Goal: Task Accomplishment & Management: Manage account settings

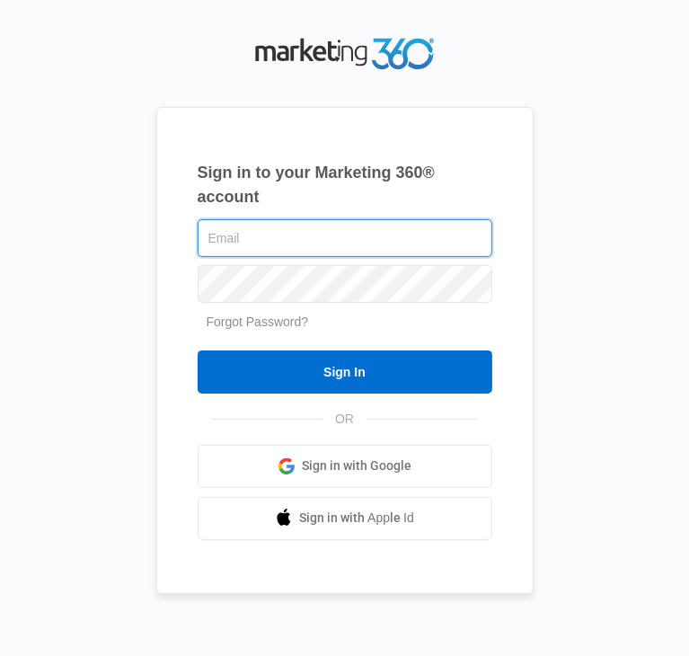
click at [266, 238] on input "text" at bounding box center [345, 238] width 295 height 38
type input "[EMAIL_ADDRESS][DOMAIN_NAME]"
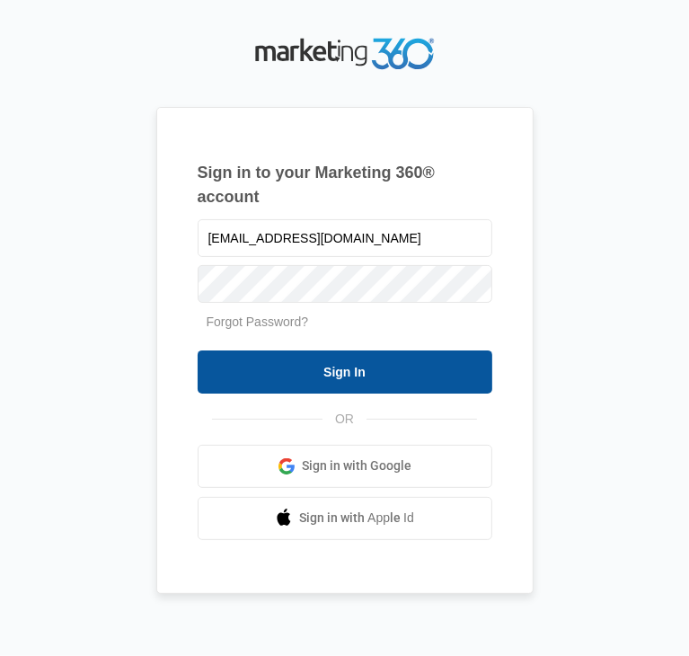
click at [320, 378] on input "Sign In" at bounding box center [345, 371] width 295 height 43
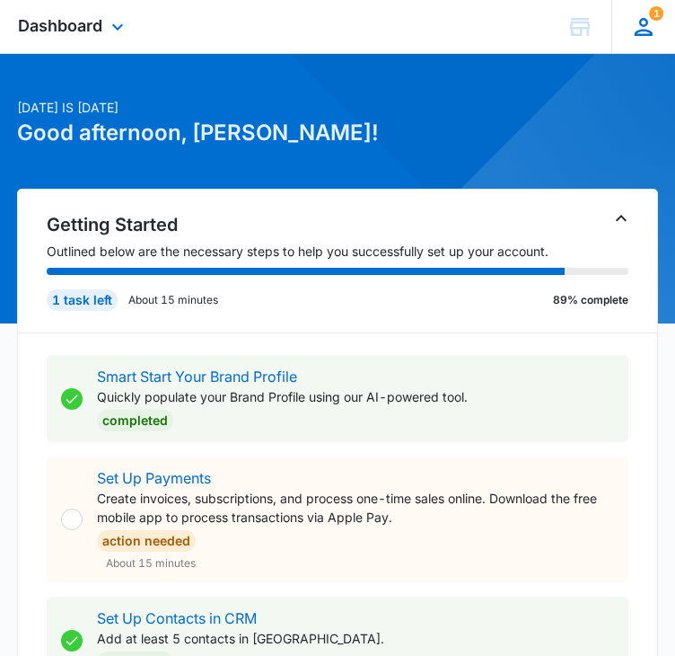
click at [649, 21] on icon at bounding box center [643, 26] width 27 height 27
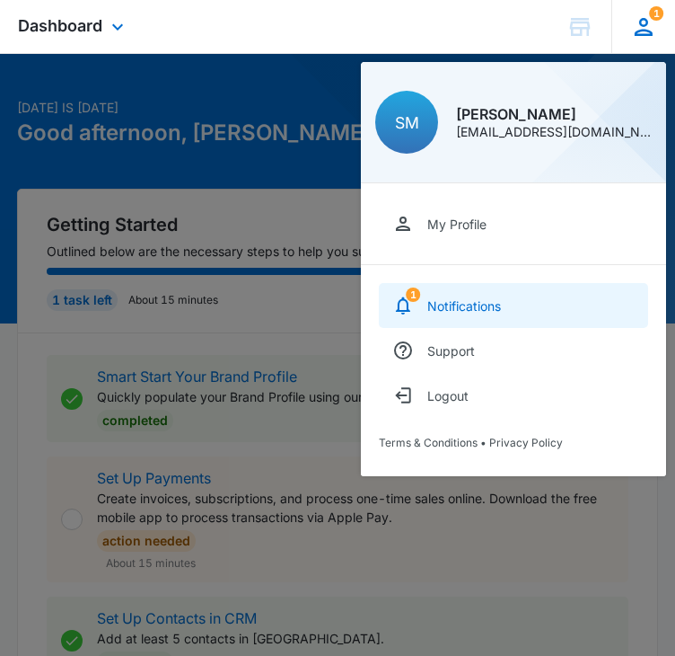
click at [459, 311] on div "Notifications" at bounding box center [464, 305] width 74 height 15
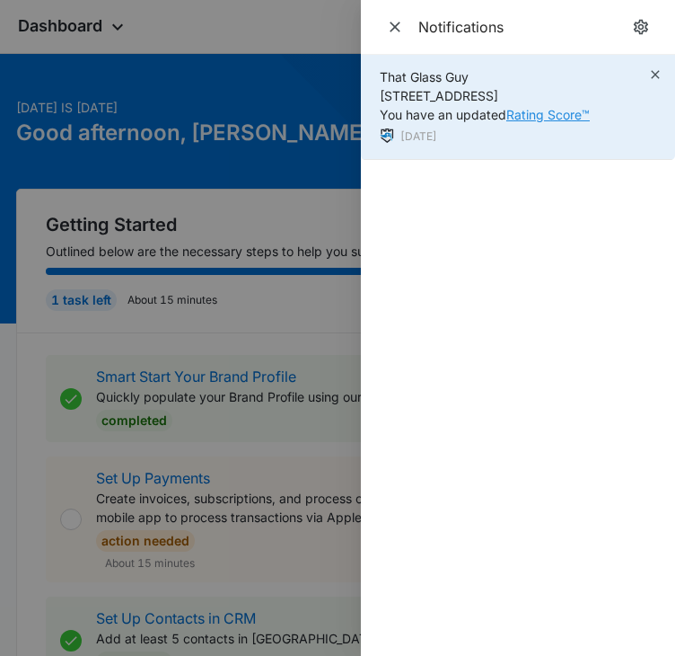
click at [542, 119] on link "Rating Score™" at bounding box center [548, 114] width 84 height 15
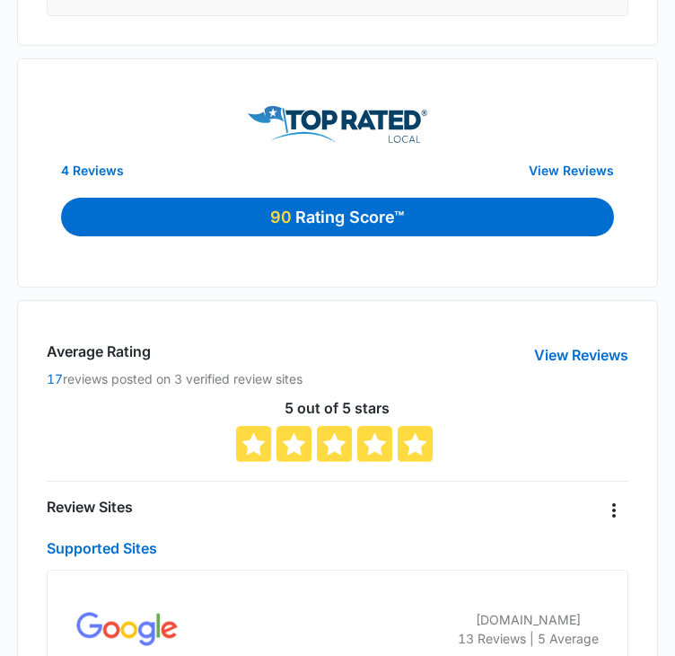
scroll to position [898, 0]
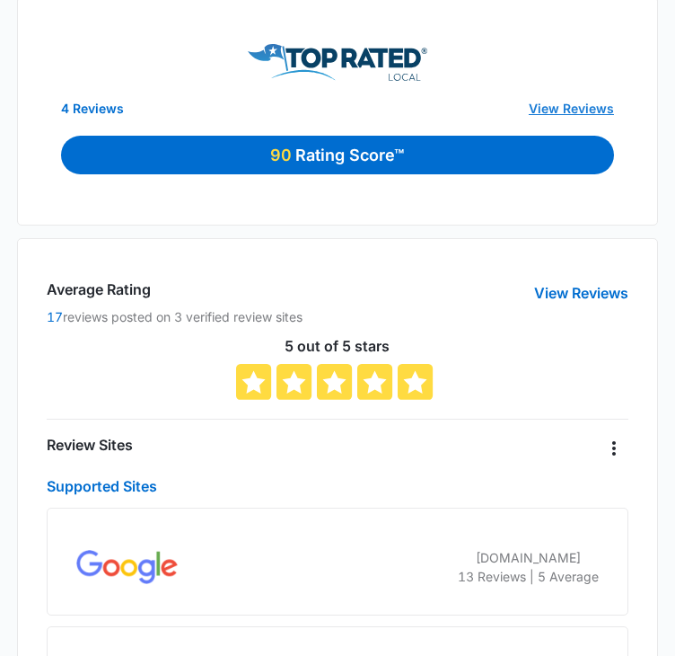
click at [593, 102] on link "View Reviews" at bounding box center [571, 108] width 85 height 19
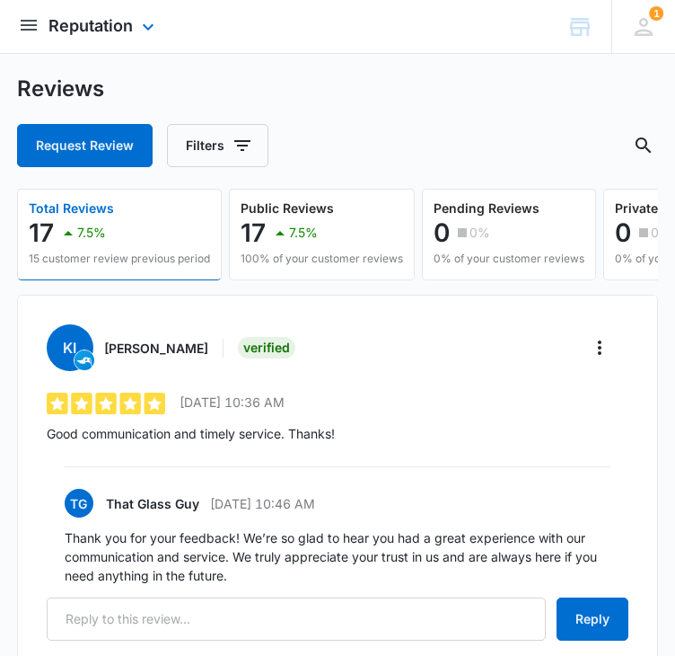
click at [36, 24] on img "open subnavigation menu" at bounding box center [29, 25] width 22 height 22
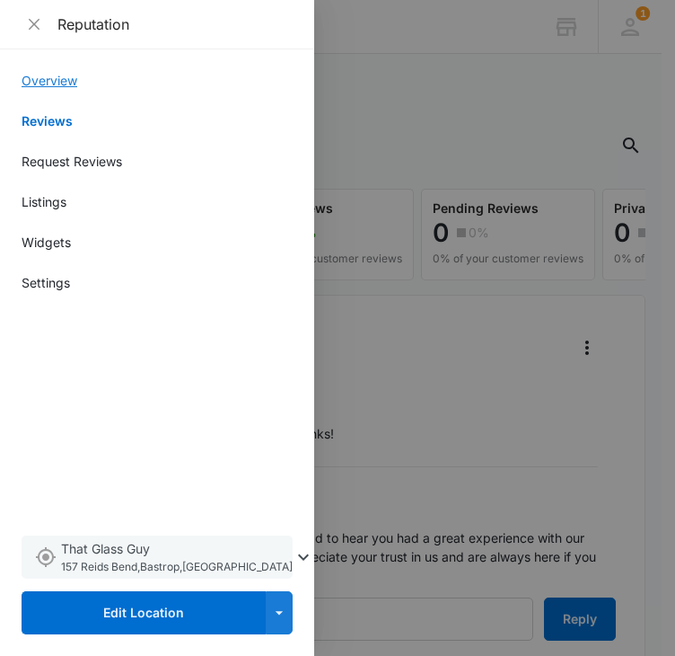
click at [50, 76] on link "Overview" at bounding box center [157, 80] width 271 height 19
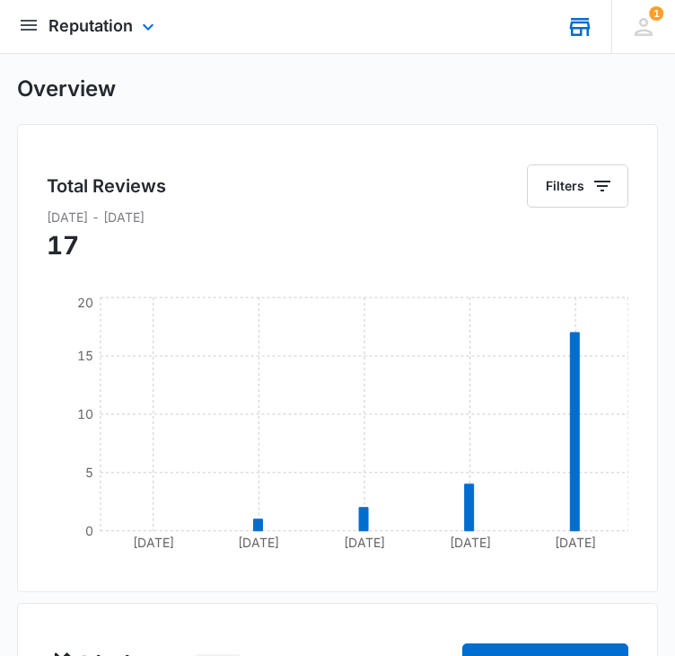
click at [580, 29] on icon at bounding box center [580, 28] width 21 height 14
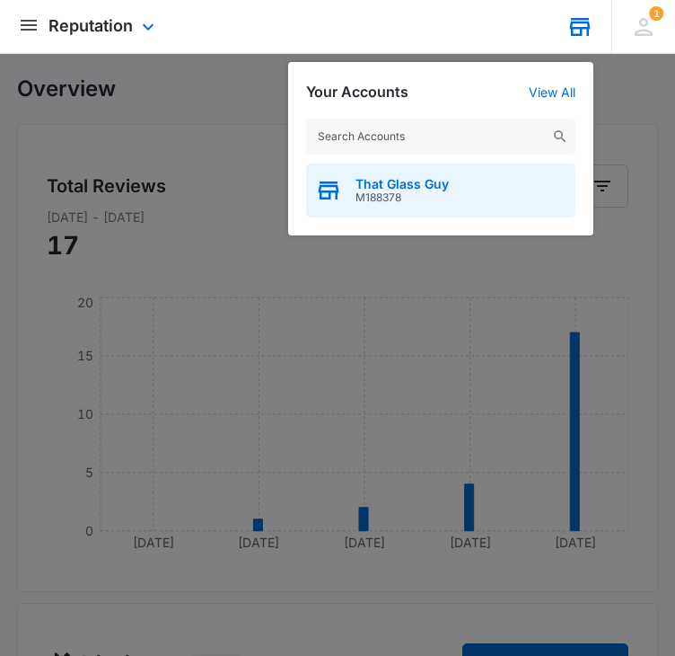
click at [413, 185] on span "That Glass Guy" at bounding box center [402, 184] width 93 height 14
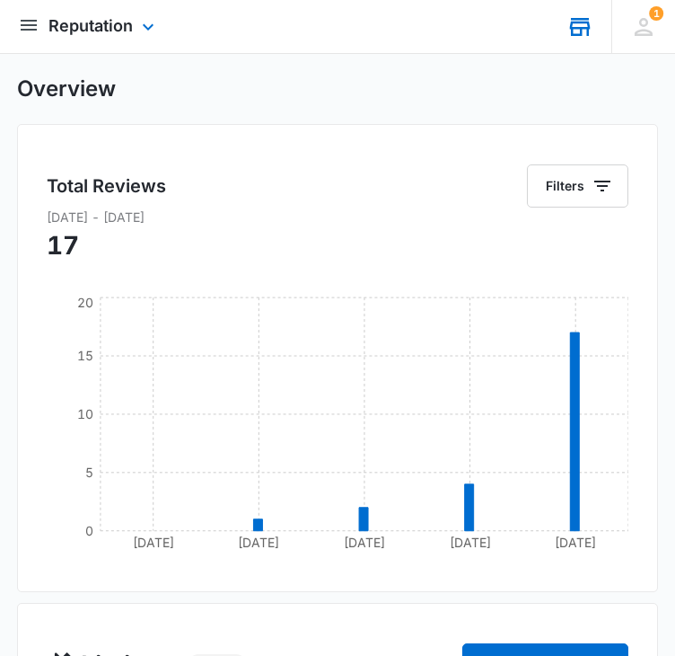
click at [35, 30] on img "open subnavigation menu" at bounding box center [29, 25] width 22 height 22
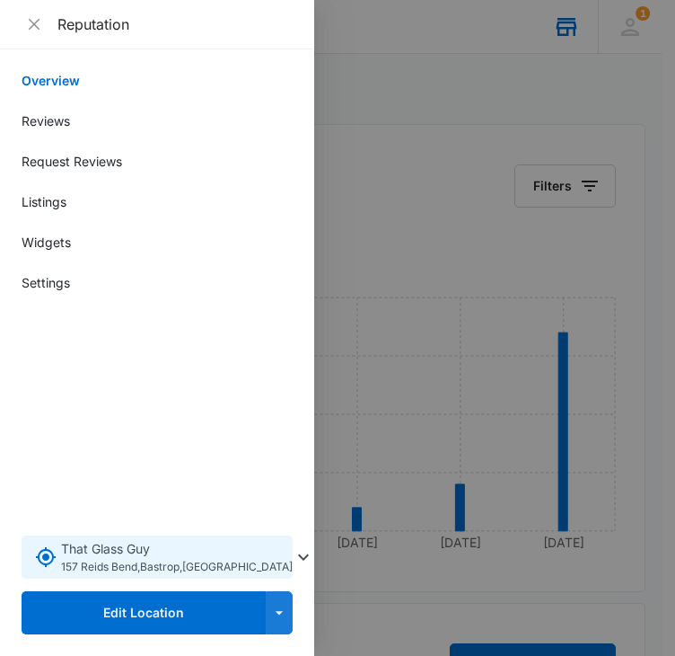
click at [190, 564] on span "157 Reids Bend , Bastrop , TX" at bounding box center [177, 567] width 232 height 17
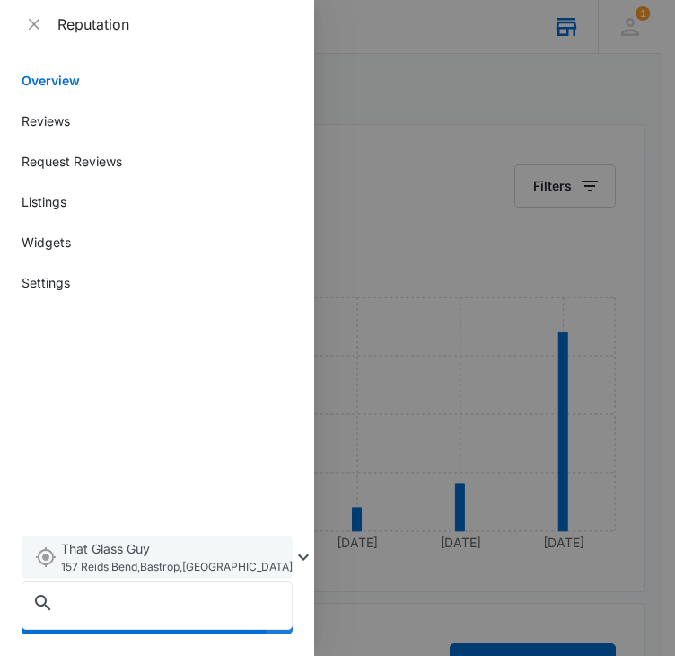
click at [153, 400] on div "Overview Reviews Request Reviews Listings Widgets Settings That Glass Guy 157 R…" at bounding box center [157, 352] width 271 height 563
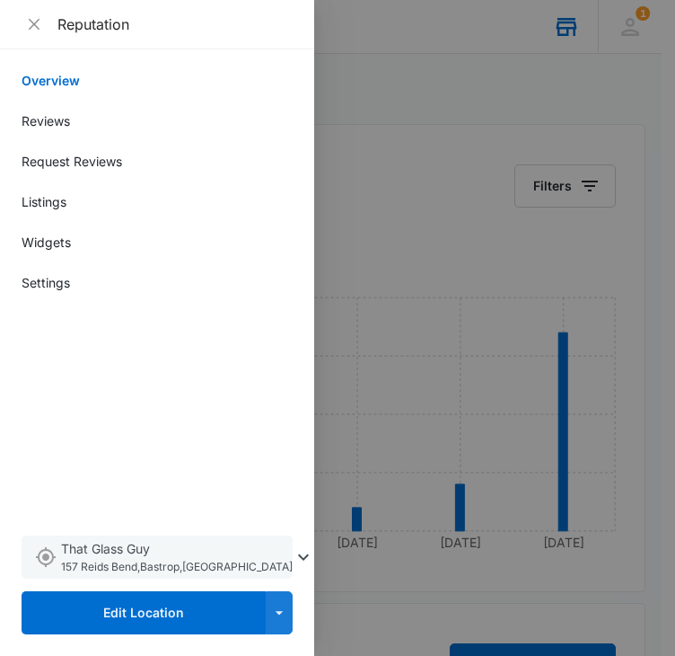
click at [396, 38] on div at bounding box center [337, 328] width 675 height 656
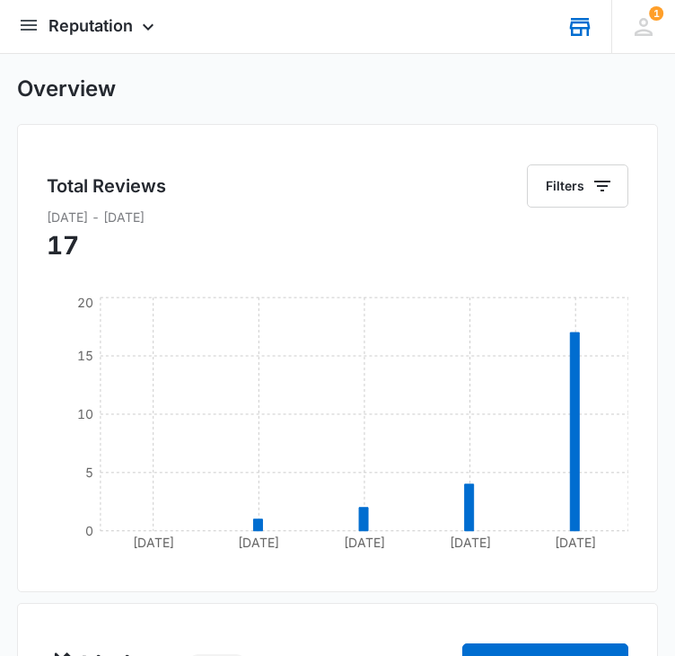
click at [587, 22] on icon at bounding box center [580, 28] width 21 height 14
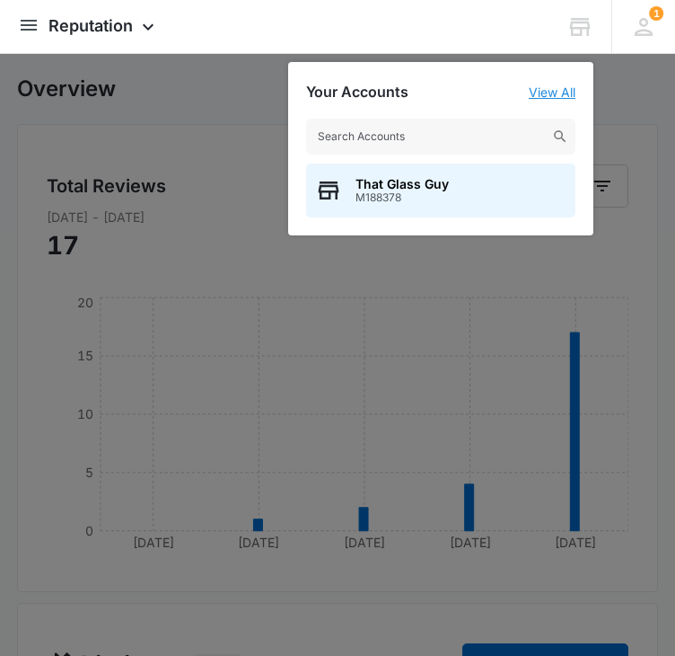
click at [546, 89] on link "View All" at bounding box center [552, 91] width 47 height 15
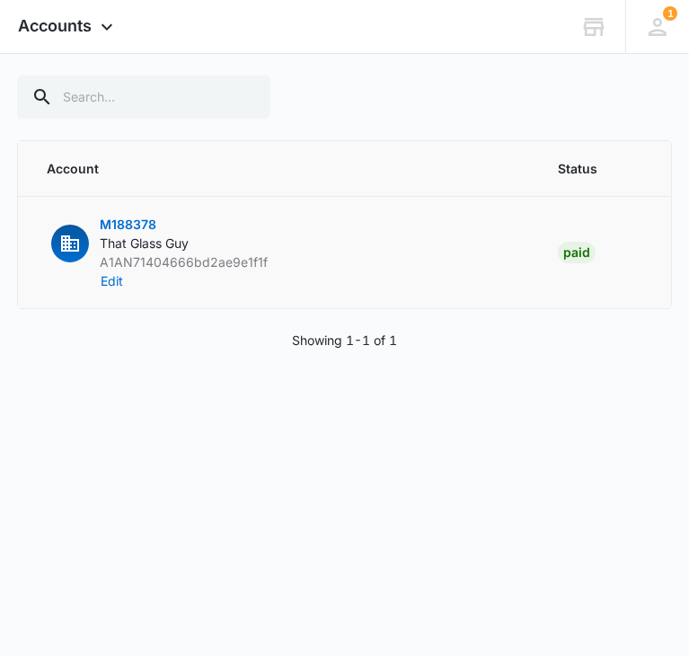
click at [375, 269] on td "M188378 That Glass Guy A1AN71404666bd2ae9e1f1f Edit" at bounding box center [277, 253] width 518 height 112
click at [104, 228] on span "M188378" at bounding box center [128, 223] width 57 height 15
click at [78, 238] on icon "button" at bounding box center [70, 243] width 18 height 16
click at [92, 24] on span "Accounts" at bounding box center [55, 25] width 74 height 19
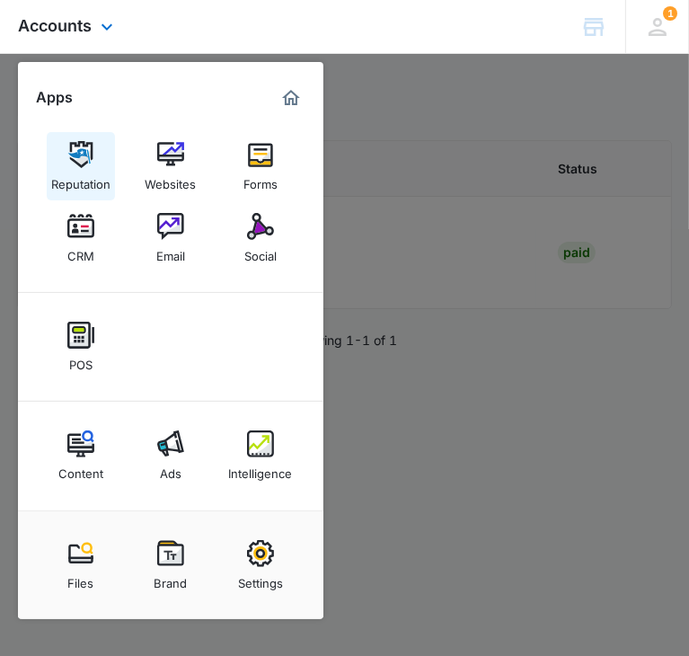
click at [90, 172] on div "Reputation" at bounding box center [80, 179] width 59 height 23
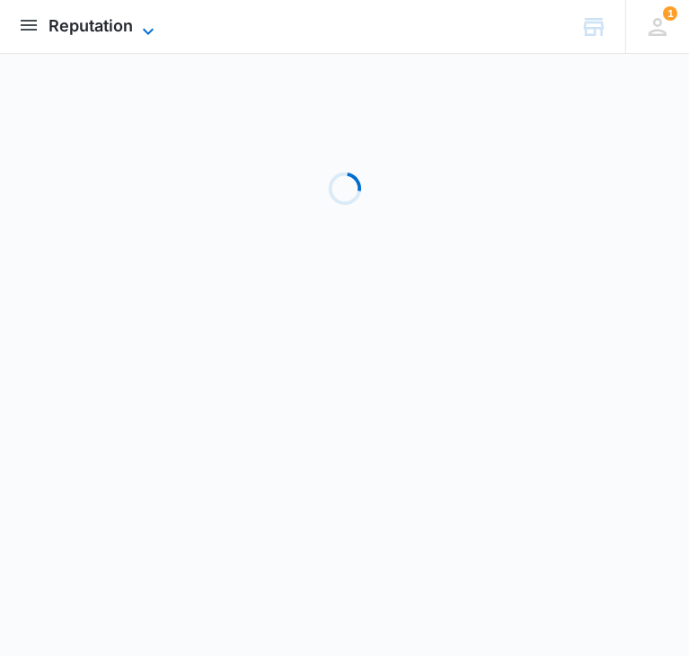
click at [94, 33] on span "Reputation" at bounding box center [90, 25] width 84 height 19
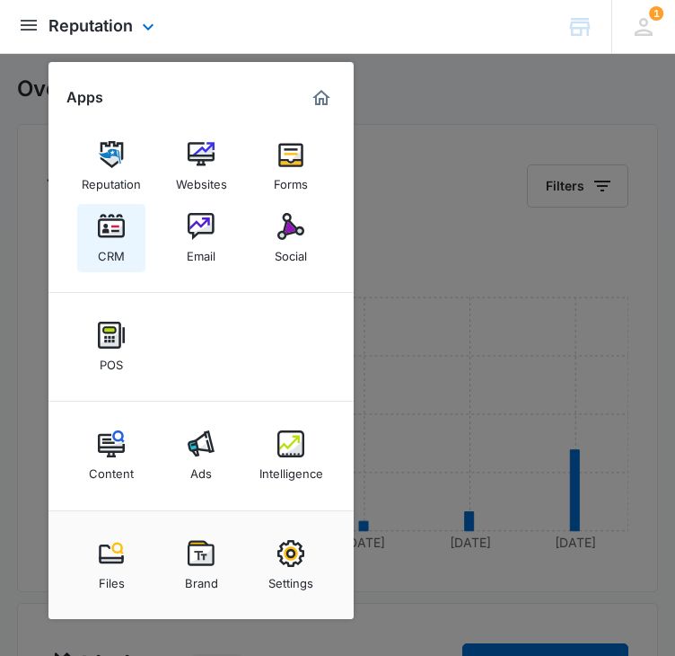
click at [123, 251] on div "CRM" at bounding box center [111, 251] width 27 height 23
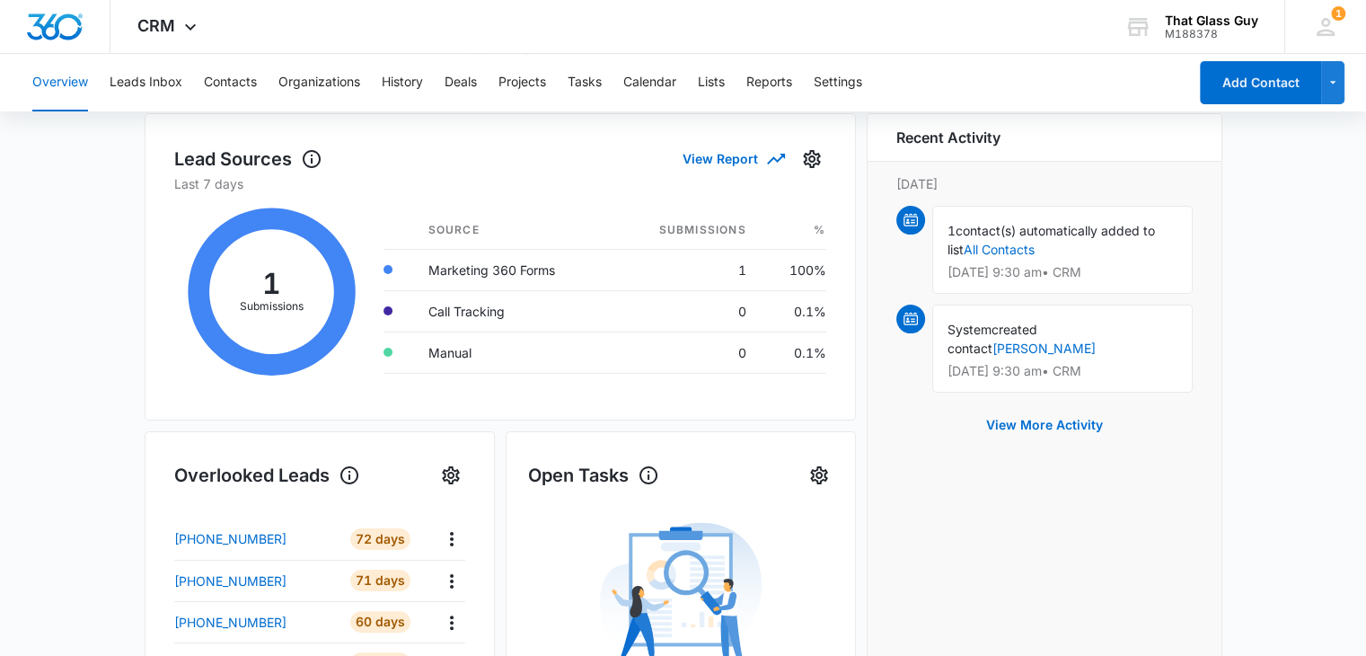
scroll to position [269, 0]
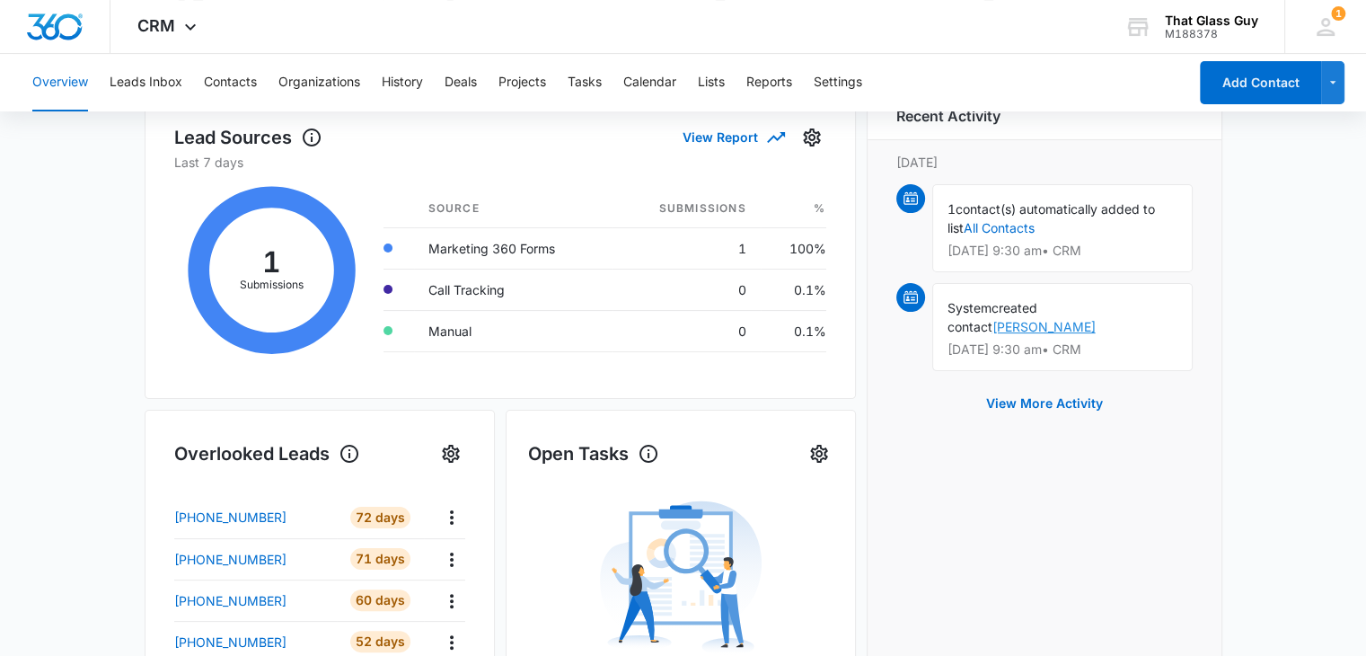
click at [688, 319] on link "[PERSON_NAME]" at bounding box center [1043, 326] width 103 height 15
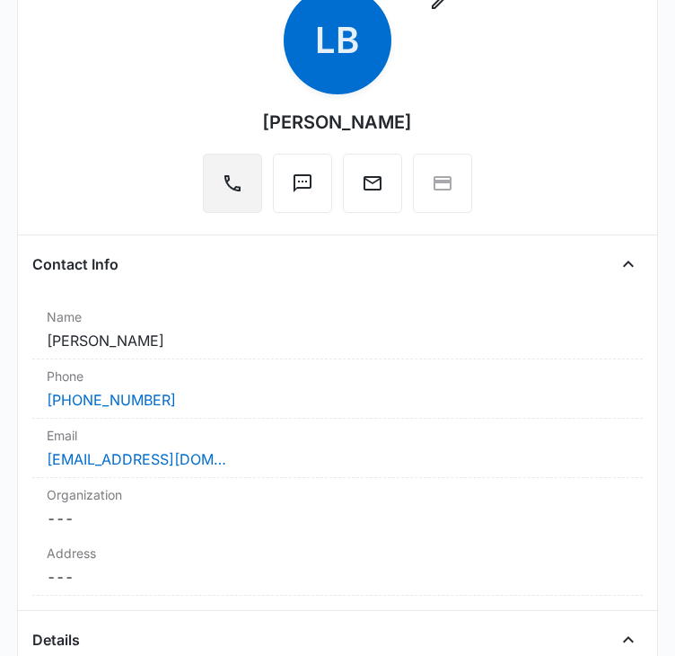
scroll to position [269, 0]
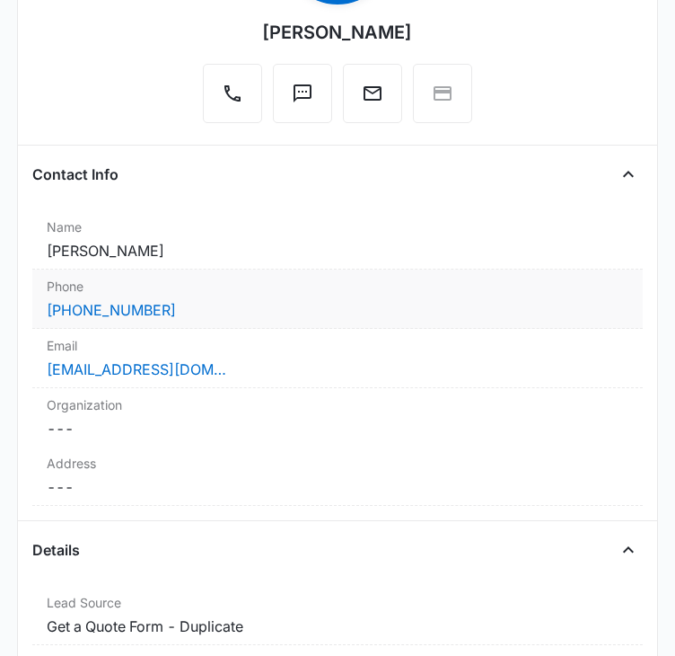
drag, startPoint x: 84, startPoint y: 313, endPoint x: 301, endPoint y: 310, distance: 216.4
click at [301, 310] on div "(956) 454-2663" at bounding box center [338, 310] width 582 height 22
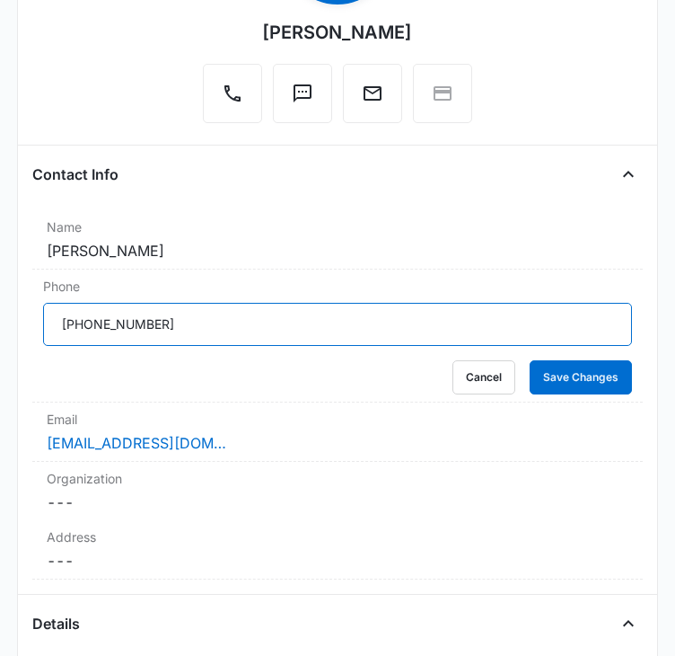
drag, startPoint x: 172, startPoint y: 322, endPoint x: 22, endPoint y: 331, distance: 151.1
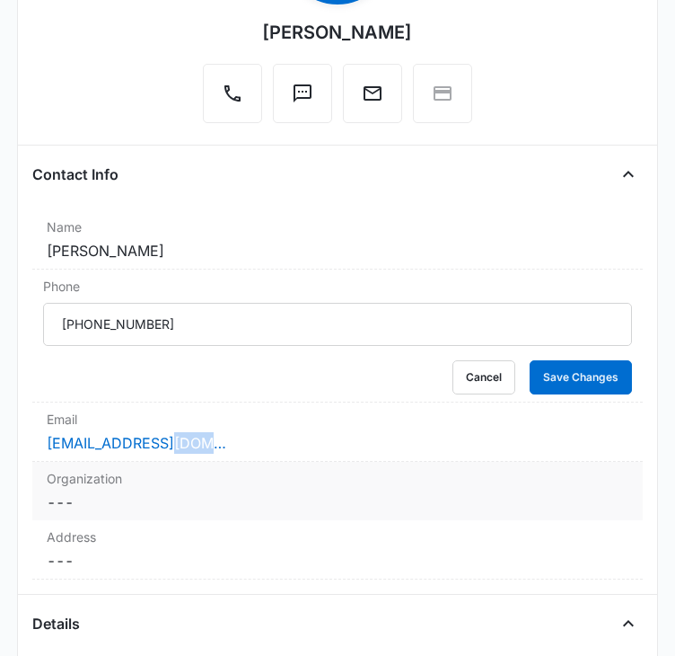
drag, startPoint x: 233, startPoint y: 441, endPoint x: 175, endPoint y: 443, distance: 57.5
click at [175, 443] on div "landmbuck@yahoo.com" at bounding box center [338, 443] width 582 height 22
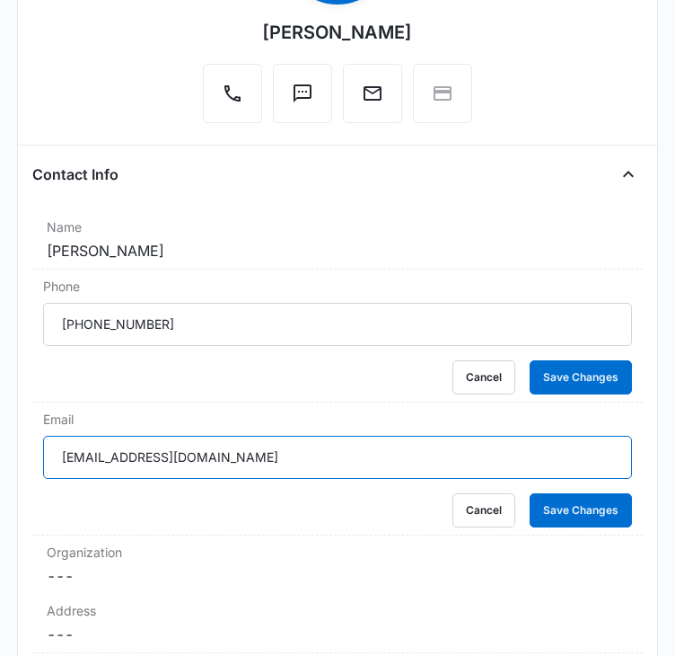
drag, startPoint x: 261, startPoint y: 466, endPoint x: 29, endPoint y: 466, distance: 232.6
